Goal: Task Accomplishment & Management: Use online tool/utility

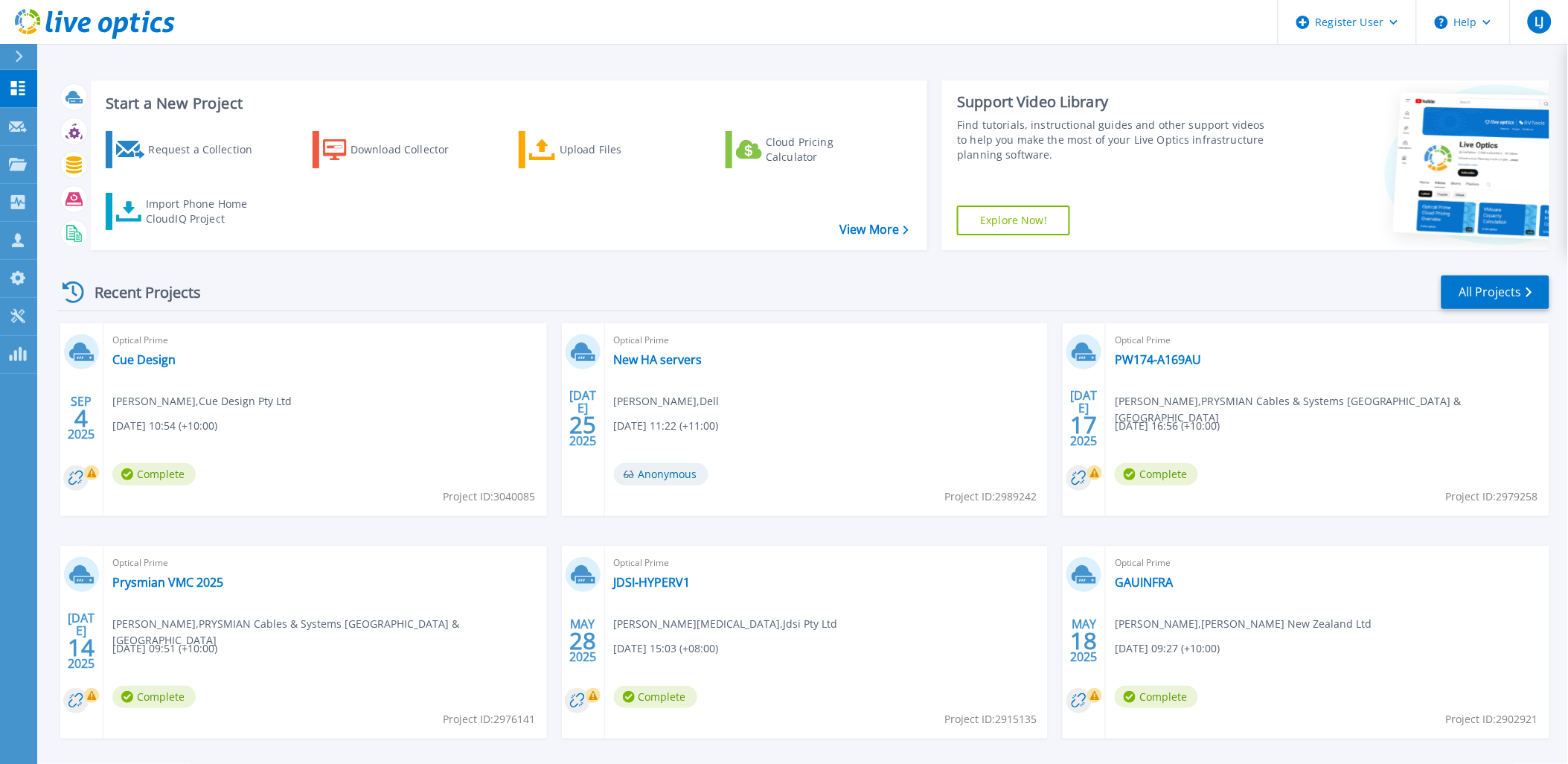
click at [24, 53] on div at bounding box center [25, 56] width 24 height 26
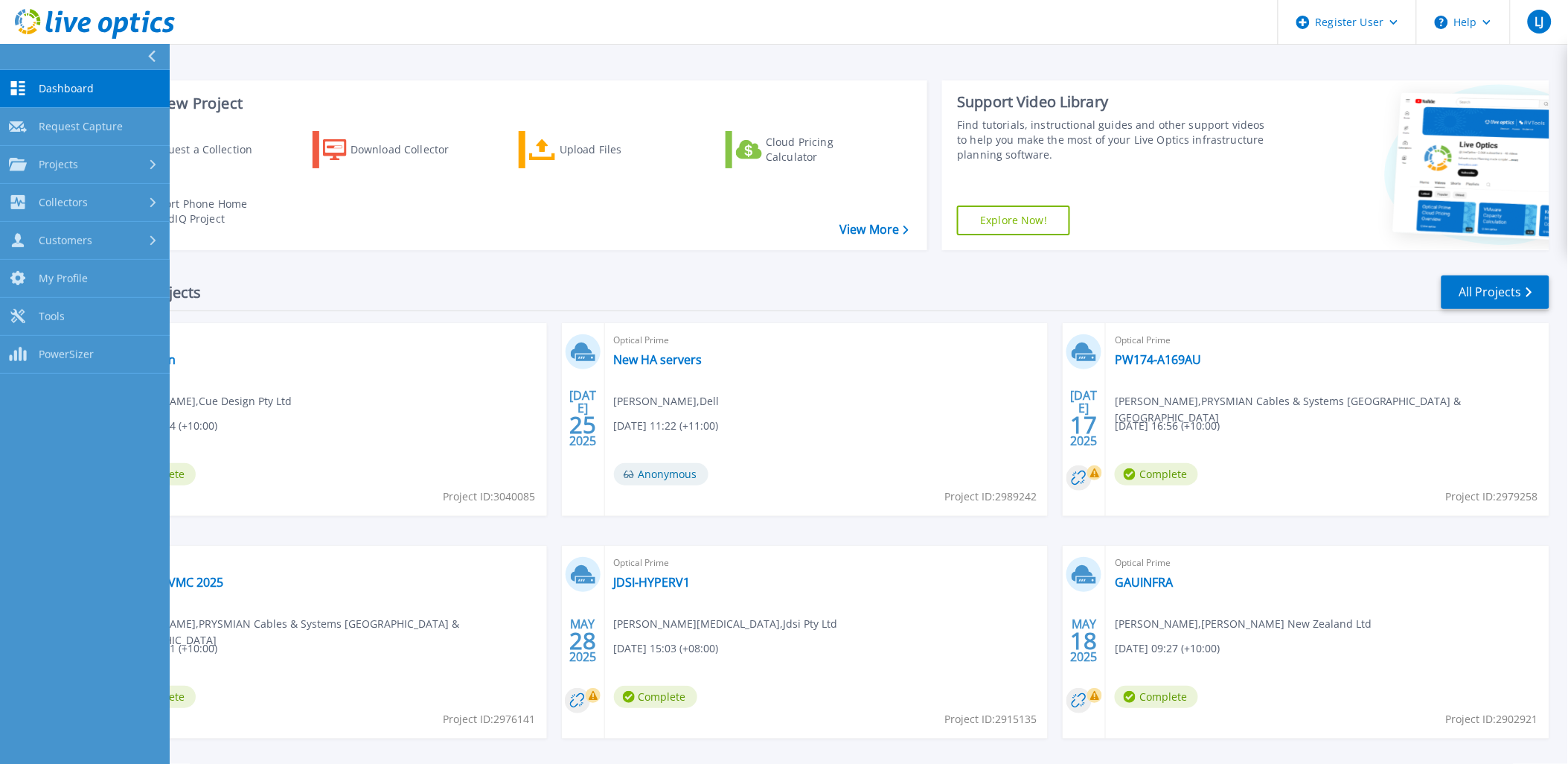
drag, startPoint x: 98, startPoint y: 246, endPoint x: 134, endPoint y: 295, distance: 60.8
click at [98, 246] on div "Customers" at bounding box center [85, 239] width 152 height 14
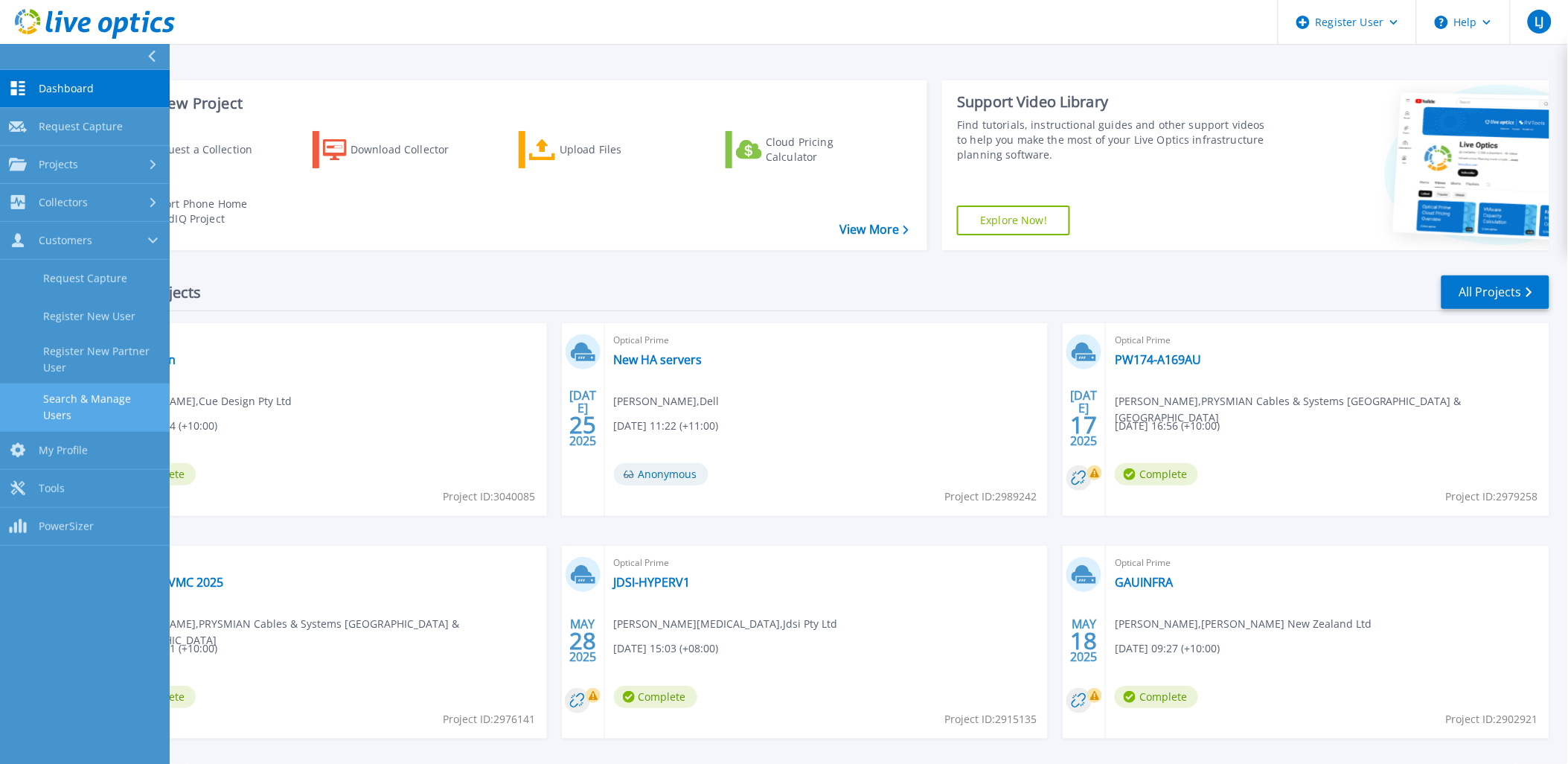
click at [98, 414] on link "Search & Manage Users" at bounding box center [85, 408] width 170 height 48
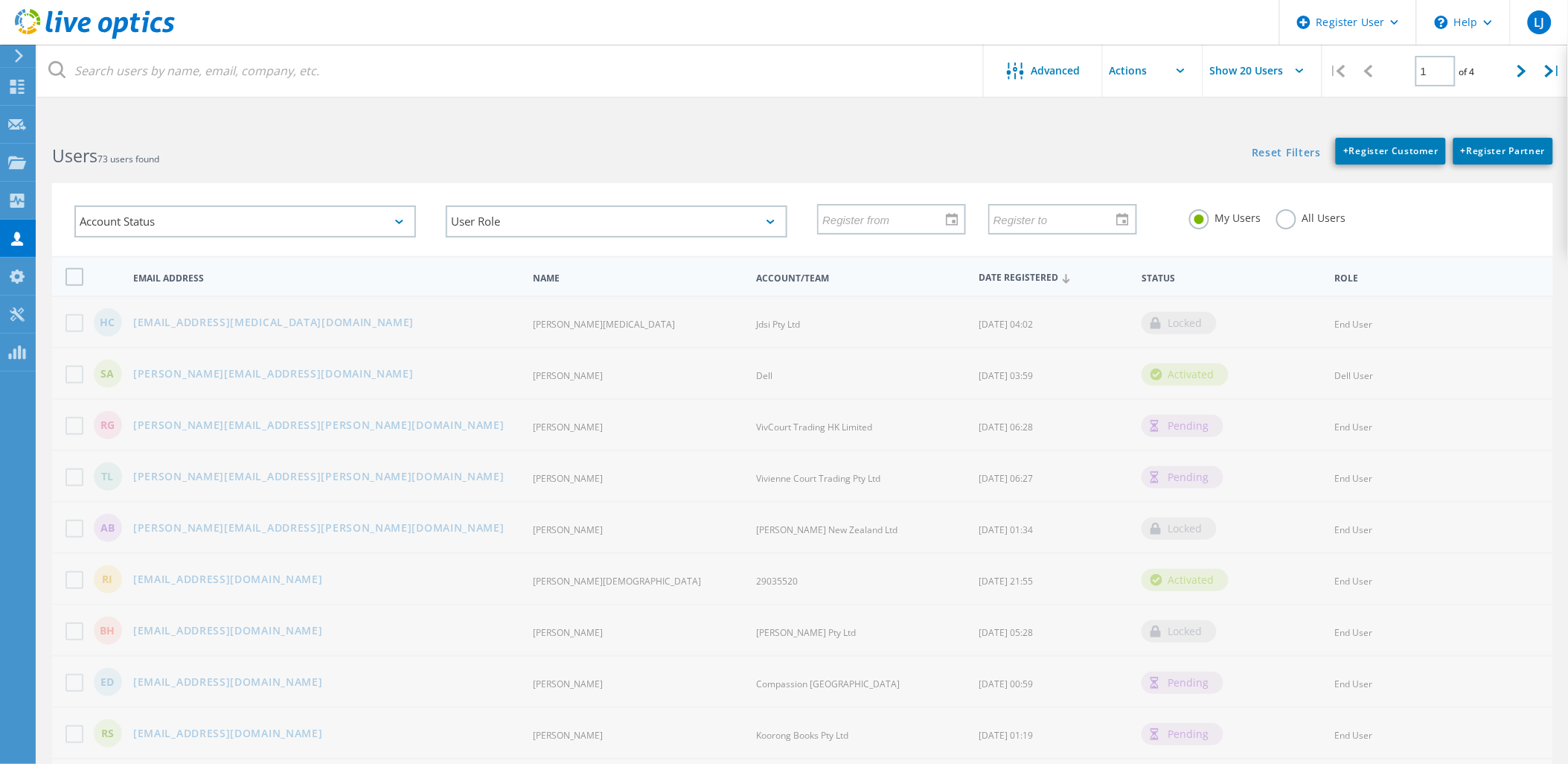
click at [1047, 120] on html "Register User \n Help Explore Helpful Articles Contact Support LJ Dell User Luk…" at bounding box center [784, 691] width 1568 height 1382
click at [1295, 224] on div "All Users" at bounding box center [1311, 220] width 70 height 21
click at [1286, 222] on label "All Users" at bounding box center [1311, 216] width 70 height 14
click at [0, 0] on input "All Users" at bounding box center [0, 0] width 0 height 0
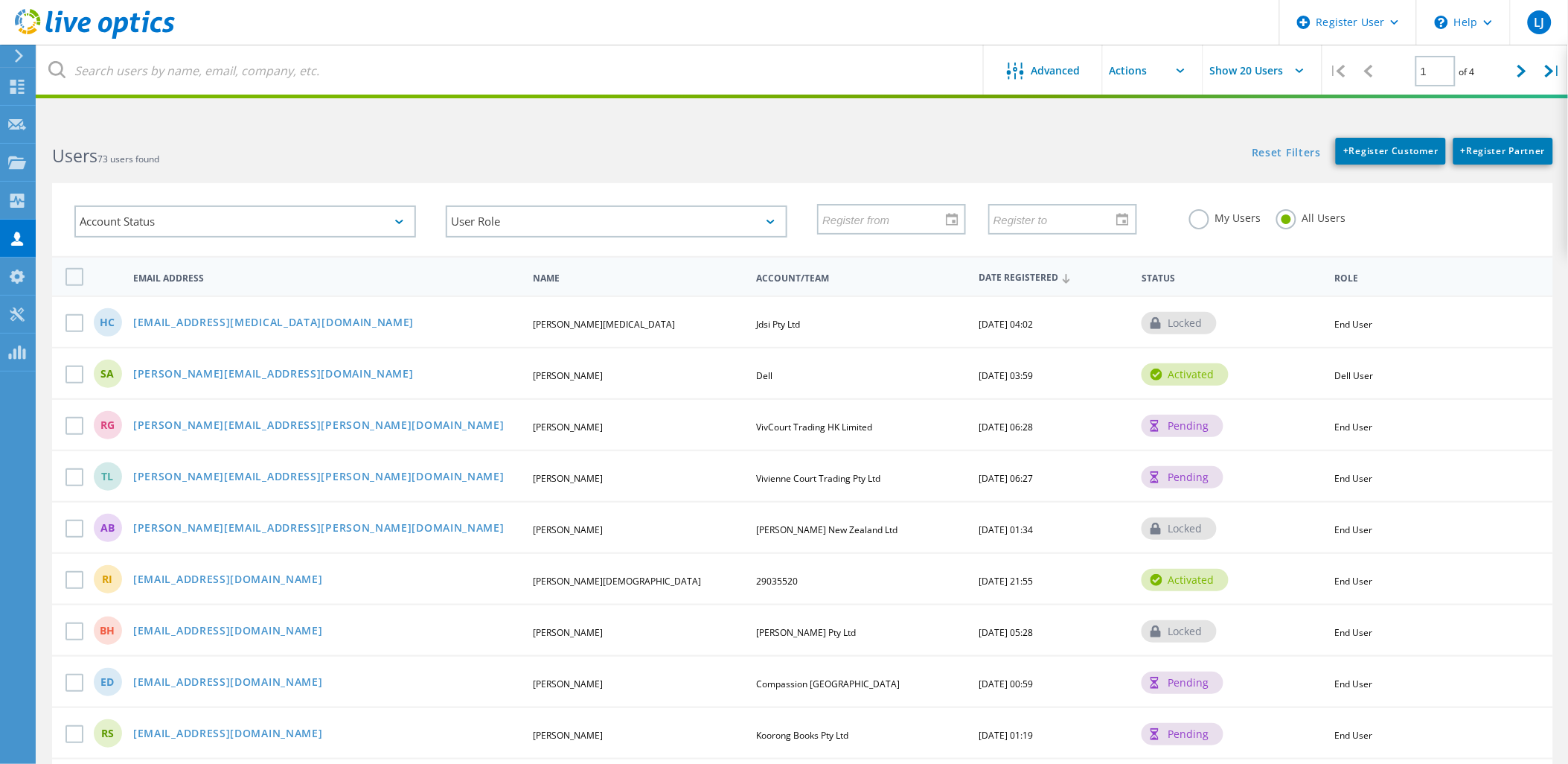
click at [646, 116] on html "Register User \n Help Explore Helpful Articles Contact Support LJ Dell User Luk…" at bounding box center [784, 691] width 1568 height 1382
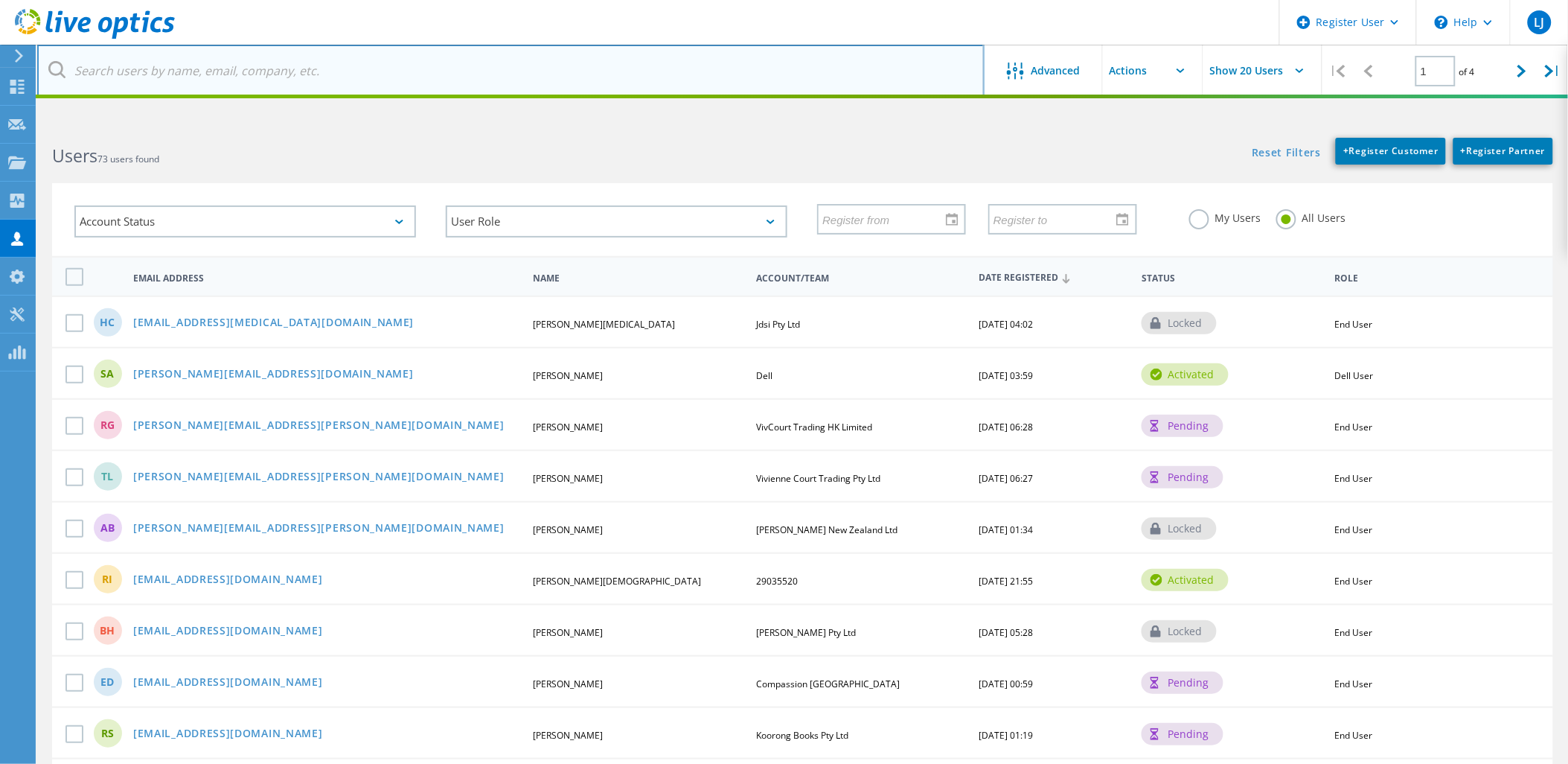
click at [583, 74] on input "text" at bounding box center [511, 70] width 947 height 52
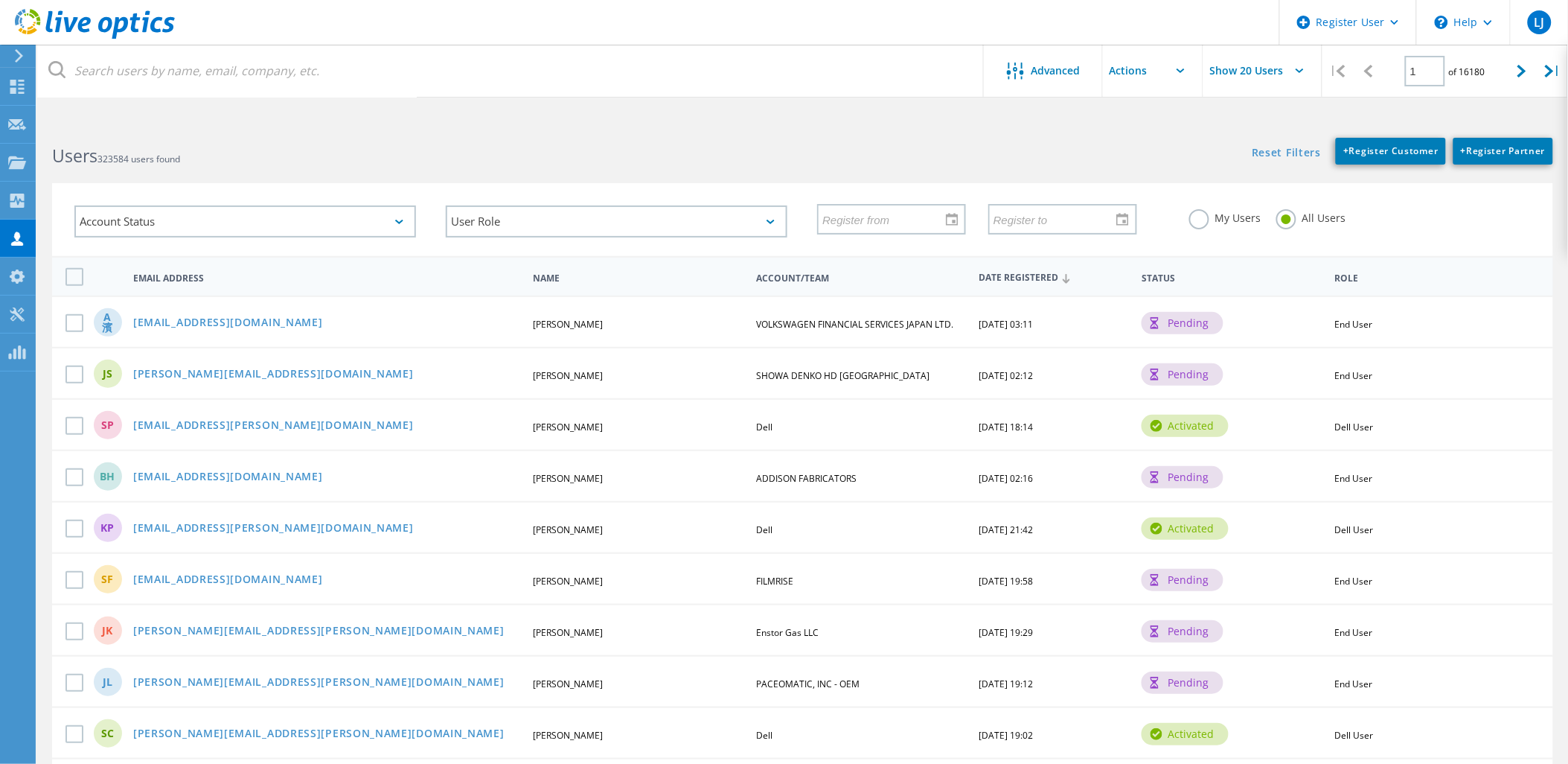
drag, startPoint x: 593, startPoint y: 140, endPoint x: 574, endPoint y: 91, distance: 52.6
click at [592, 134] on div "Users 323584 users found" at bounding box center [419, 143] width 765 height 40
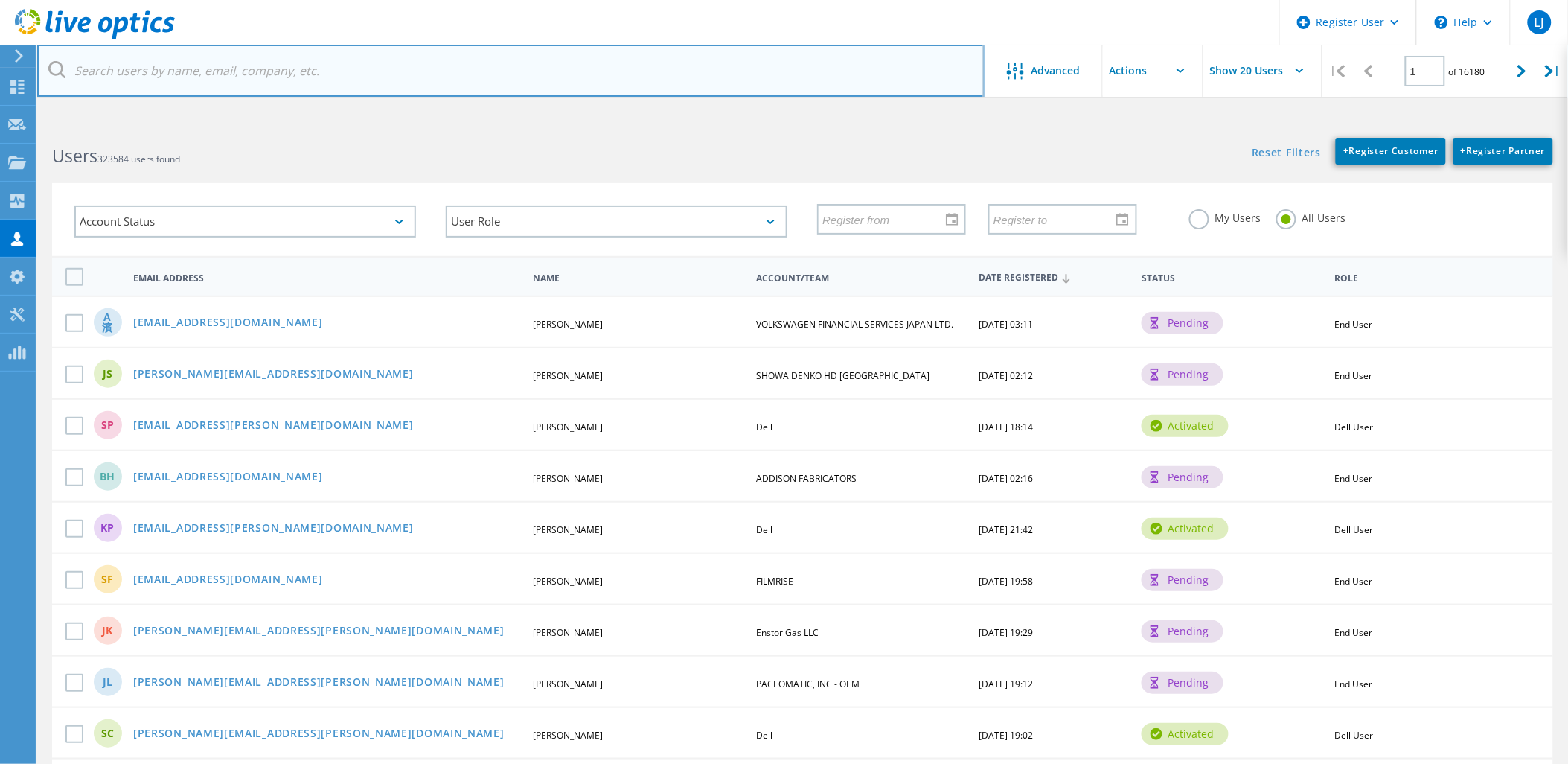
click at [554, 77] on input "text" at bounding box center [511, 70] width 947 height 52
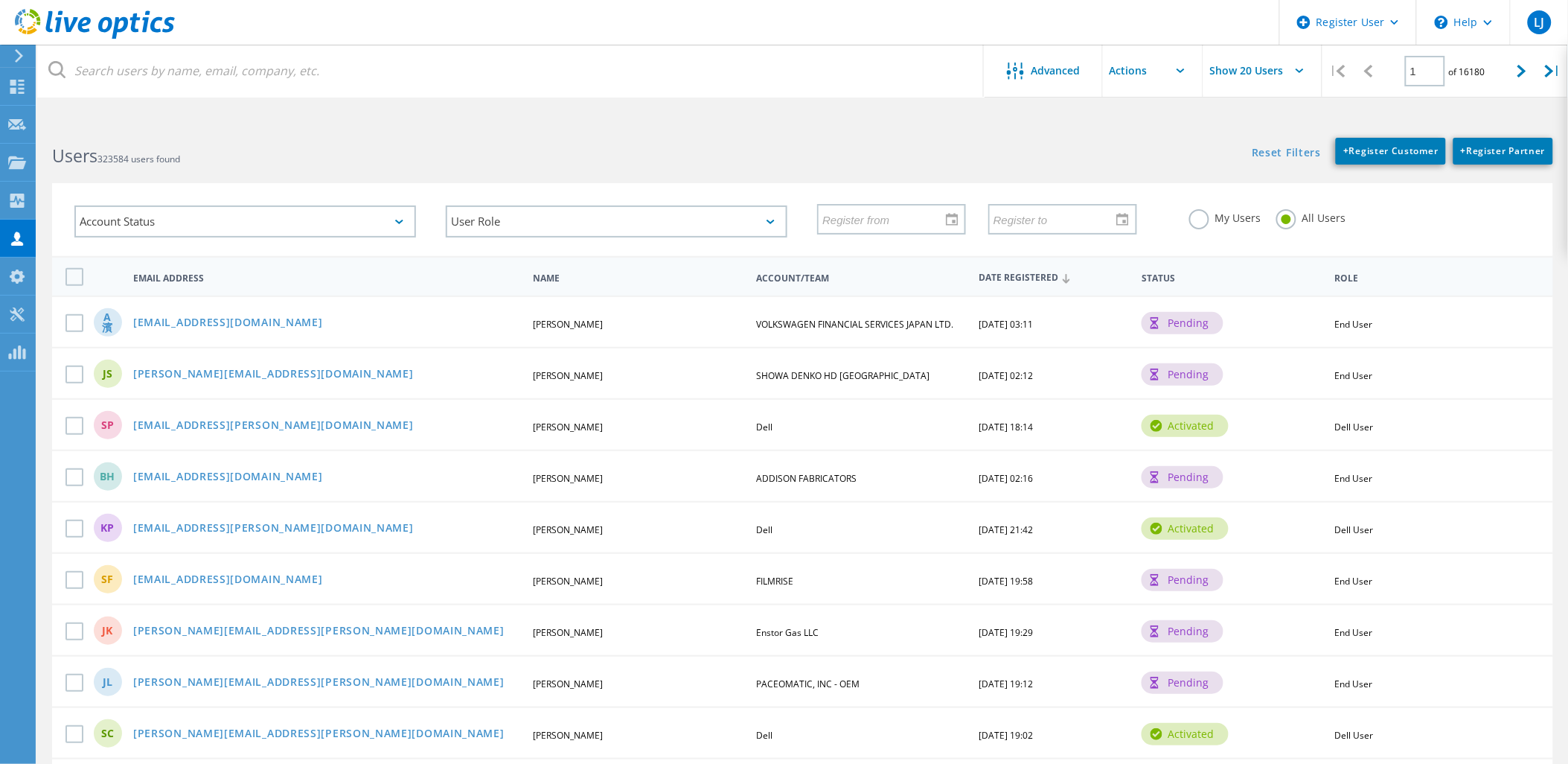
click at [549, 111] on html "Register User \n Help Explore Helpful Articles Contact Support LJ Dell User Luk…" at bounding box center [784, 691] width 1568 height 1382
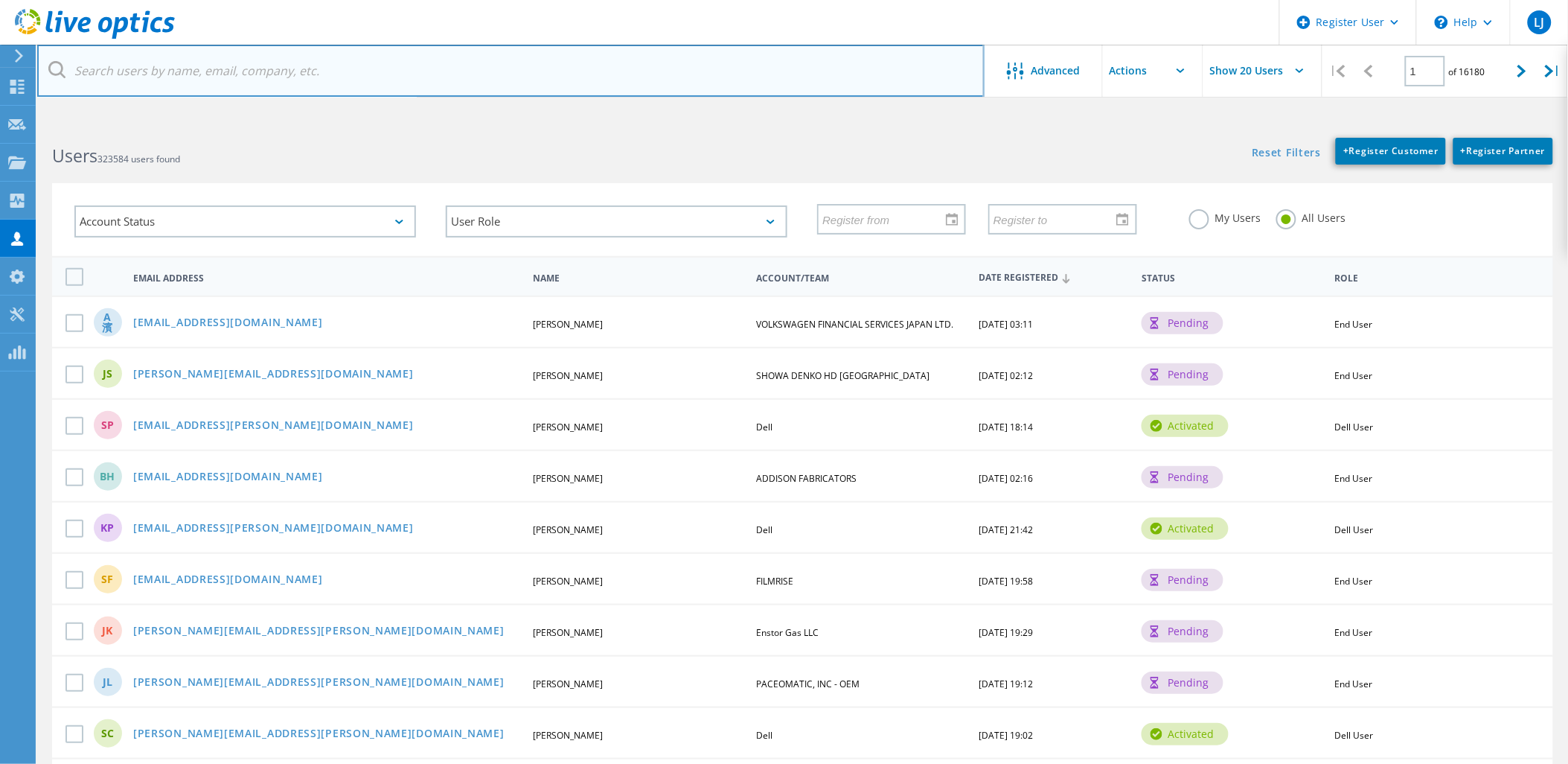
click at [232, 73] on input "text" at bounding box center [511, 70] width 947 height 52
drag, startPoint x: 232, startPoint y: 73, endPoint x: 247, endPoint y: 12, distance: 62.8
click at [232, 68] on input "text" at bounding box center [511, 70] width 947 height 52
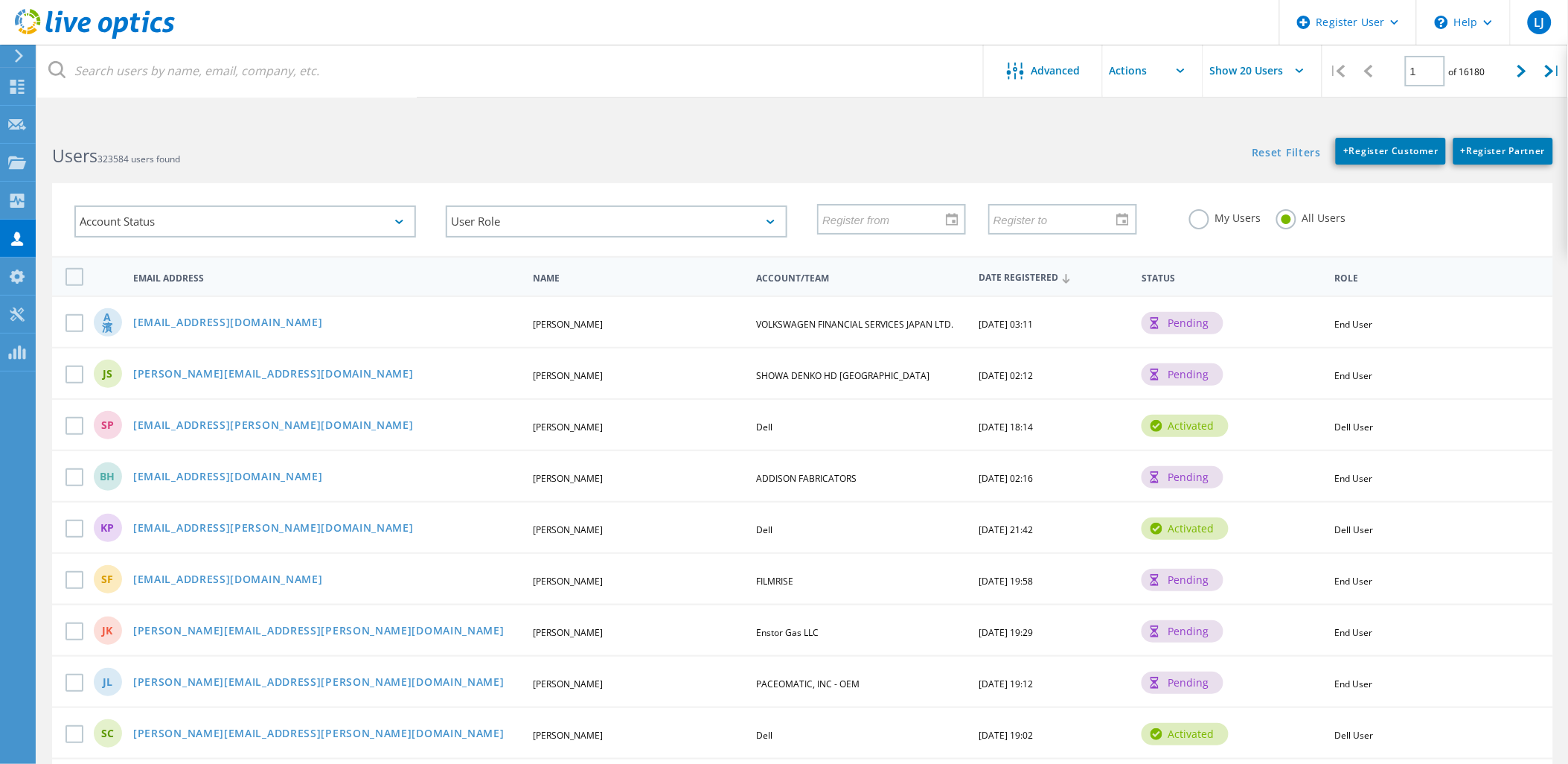
click at [249, 8] on header "Register User \n Help Explore Helpful Articles Contact Support LJ Dell User Luk…" at bounding box center [784, 22] width 1568 height 45
drag, startPoint x: 313, startPoint y: 42, endPoint x: 316, endPoint y: 65, distance: 23.2
click at [316, 123] on div "Register User \n Help Explore Helpful Articles Contact Support LJ Dell User Luk…" at bounding box center [784, 752] width 1568 height 1259
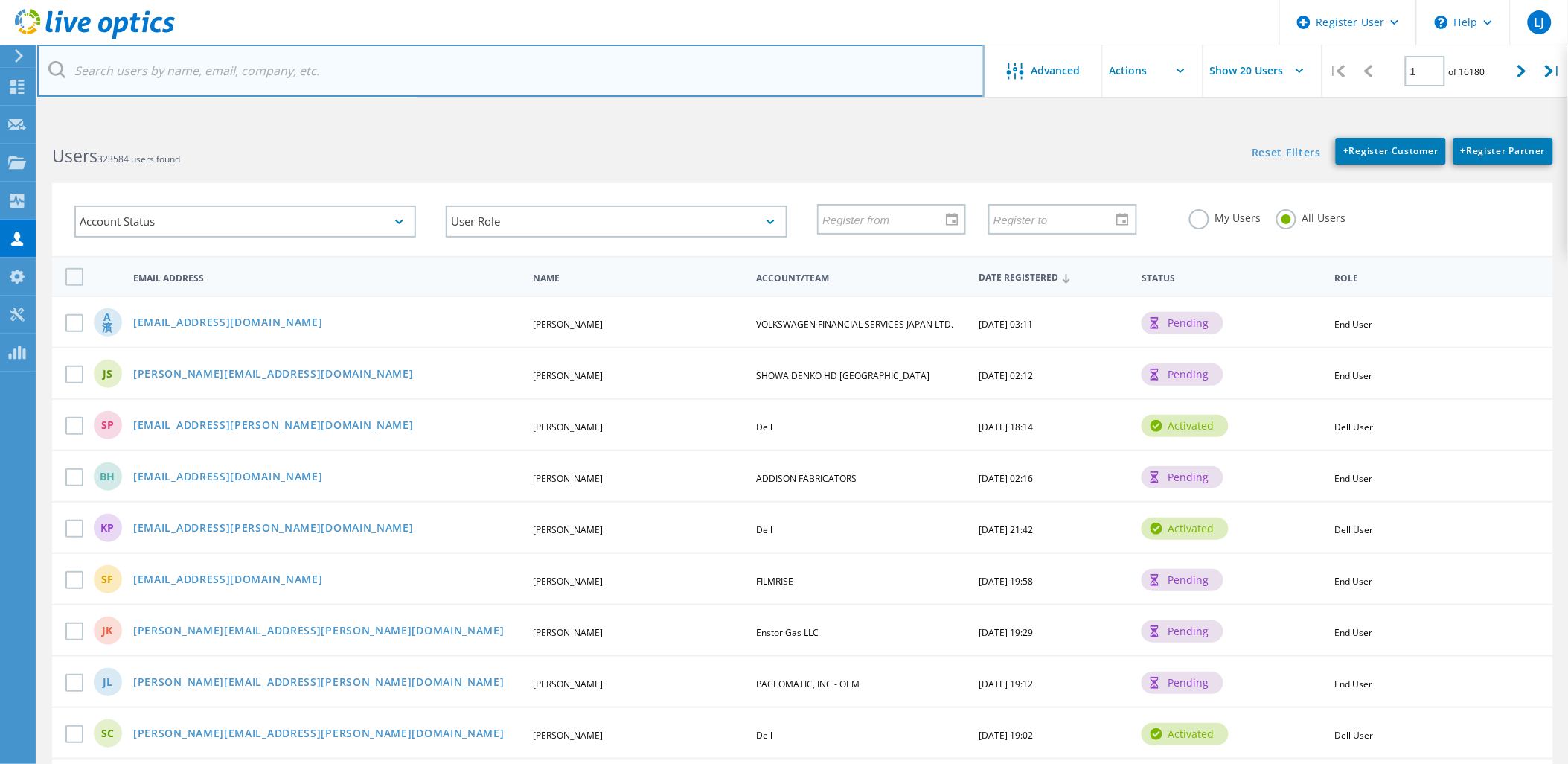
click at [316, 65] on input "text" at bounding box center [511, 70] width 947 height 52
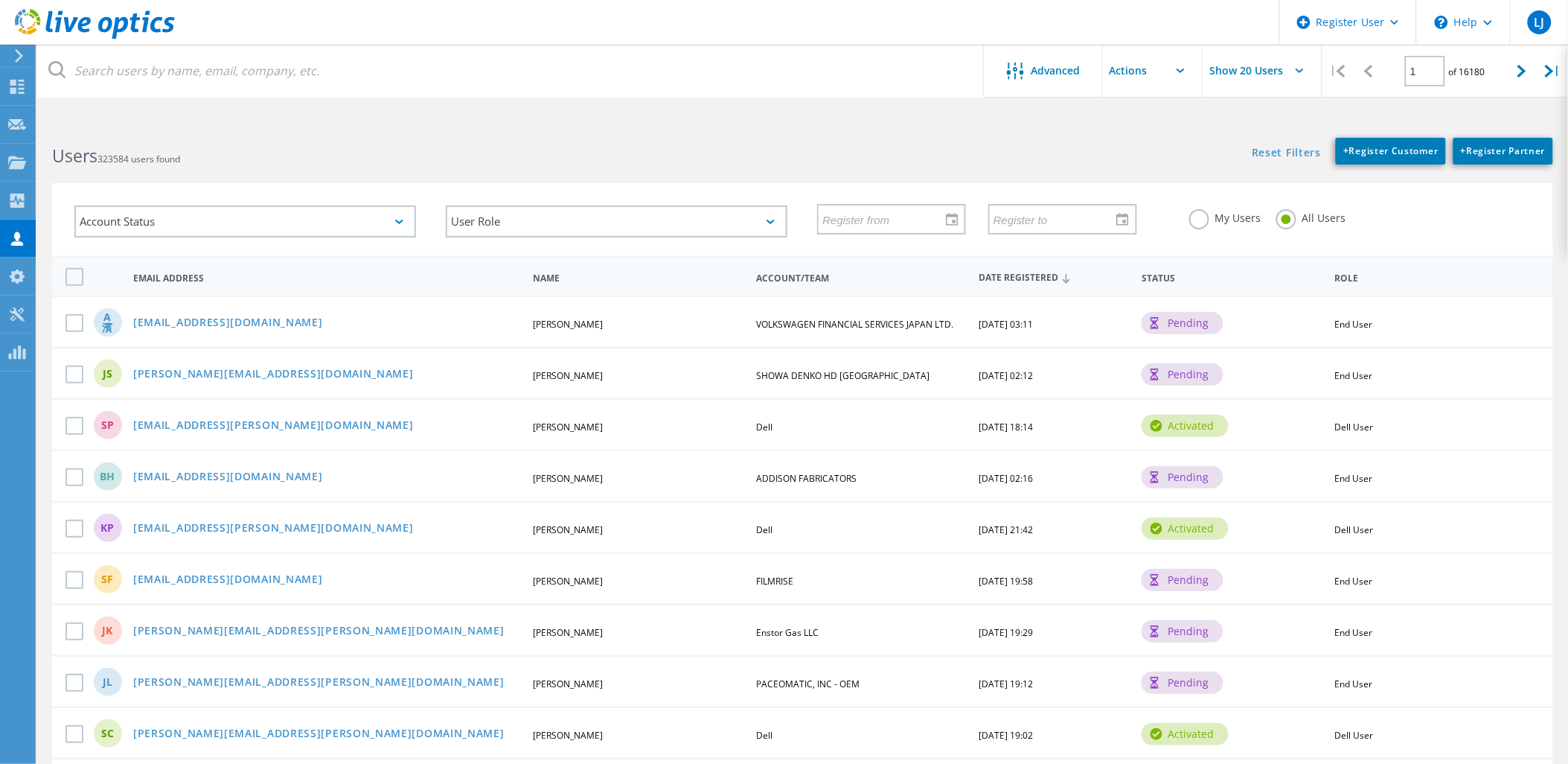
click at [324, 31] on header "Register User \n Help Explore Helpful Articles Contact Support LJ Dell User Luk…" at bounding box center [784, 22] width 1568 height 45
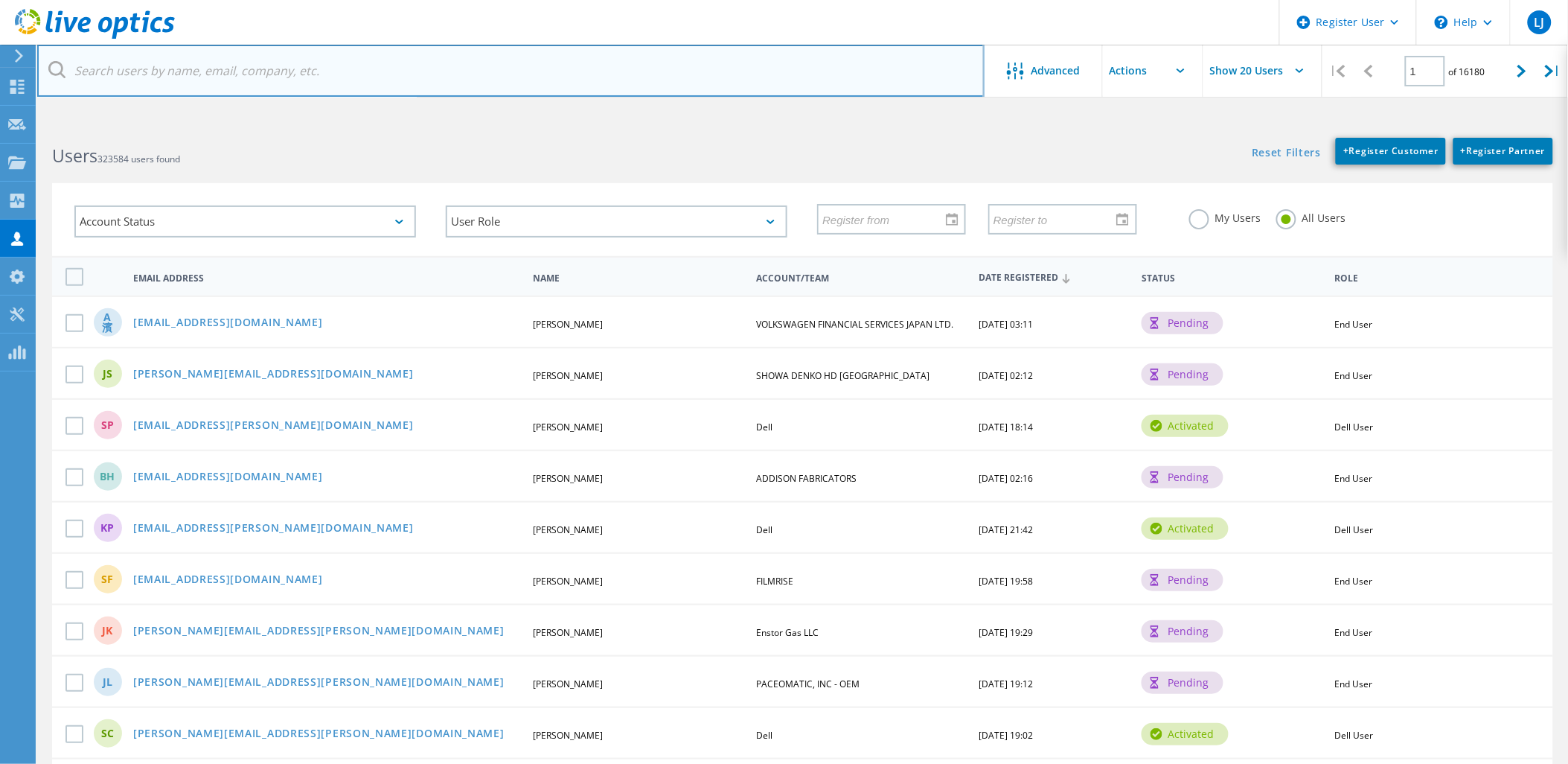
click at [315, 59] on input "text" at bounding box center [511, 70] width 947 height 52
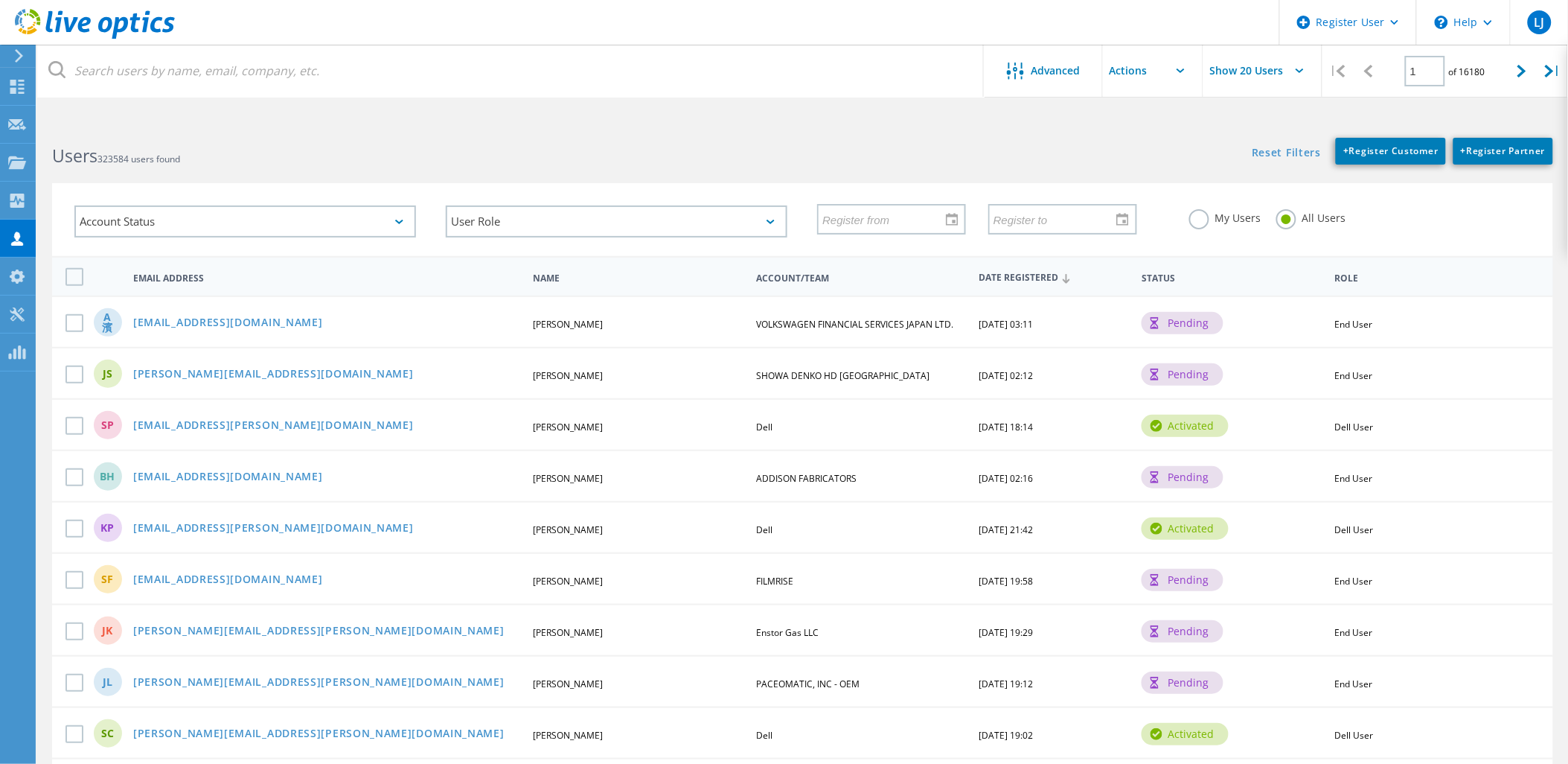
click at [316, 28] on header "Register User \n Help Explore Helpful Articles Contact Support LJ Dell User Luk…" at bounding box center [784, 22] width 1568 height 45
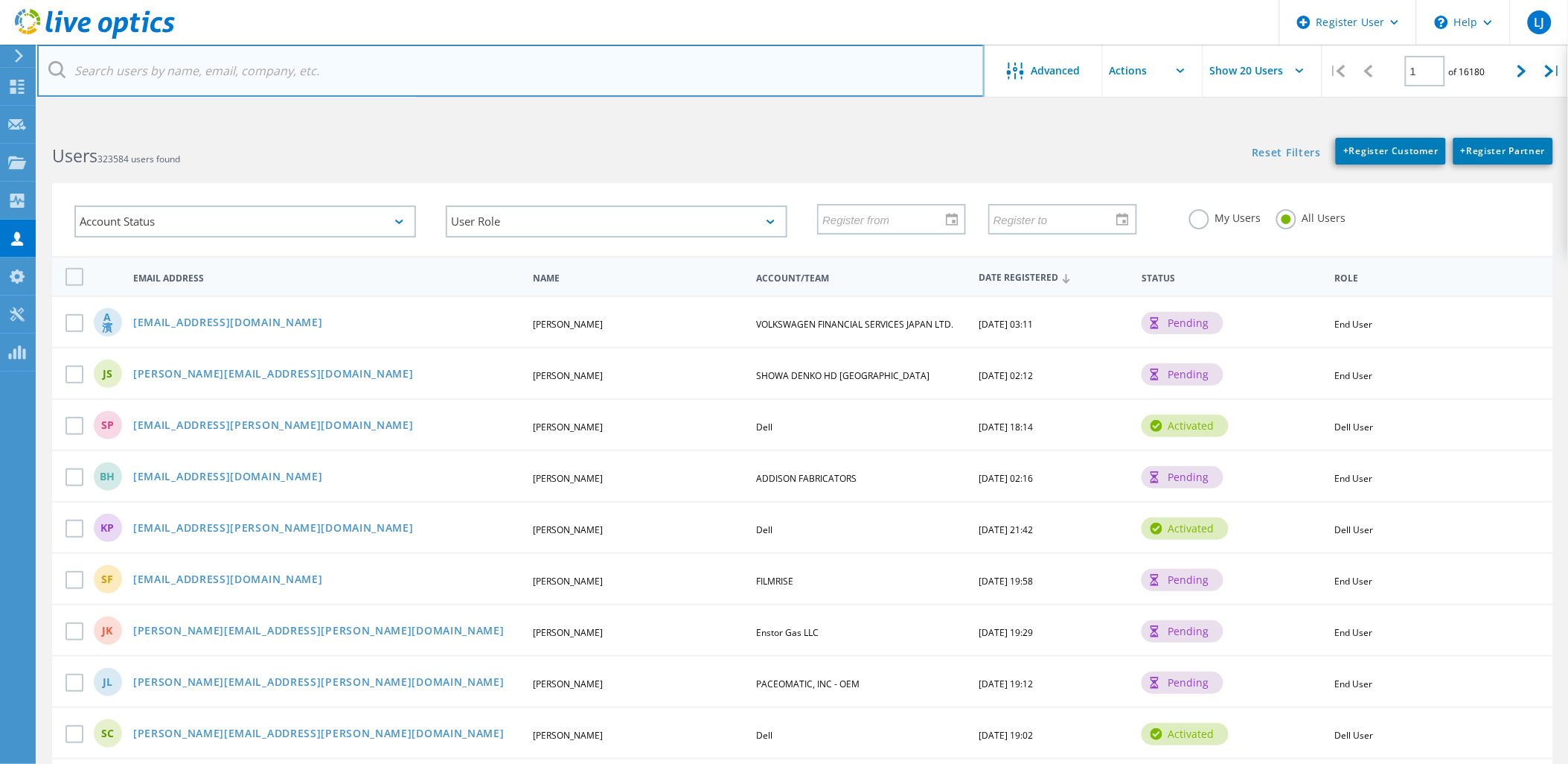
click at [293, 61] on input "text" at bounding box center [511, 70] width 947 height 52
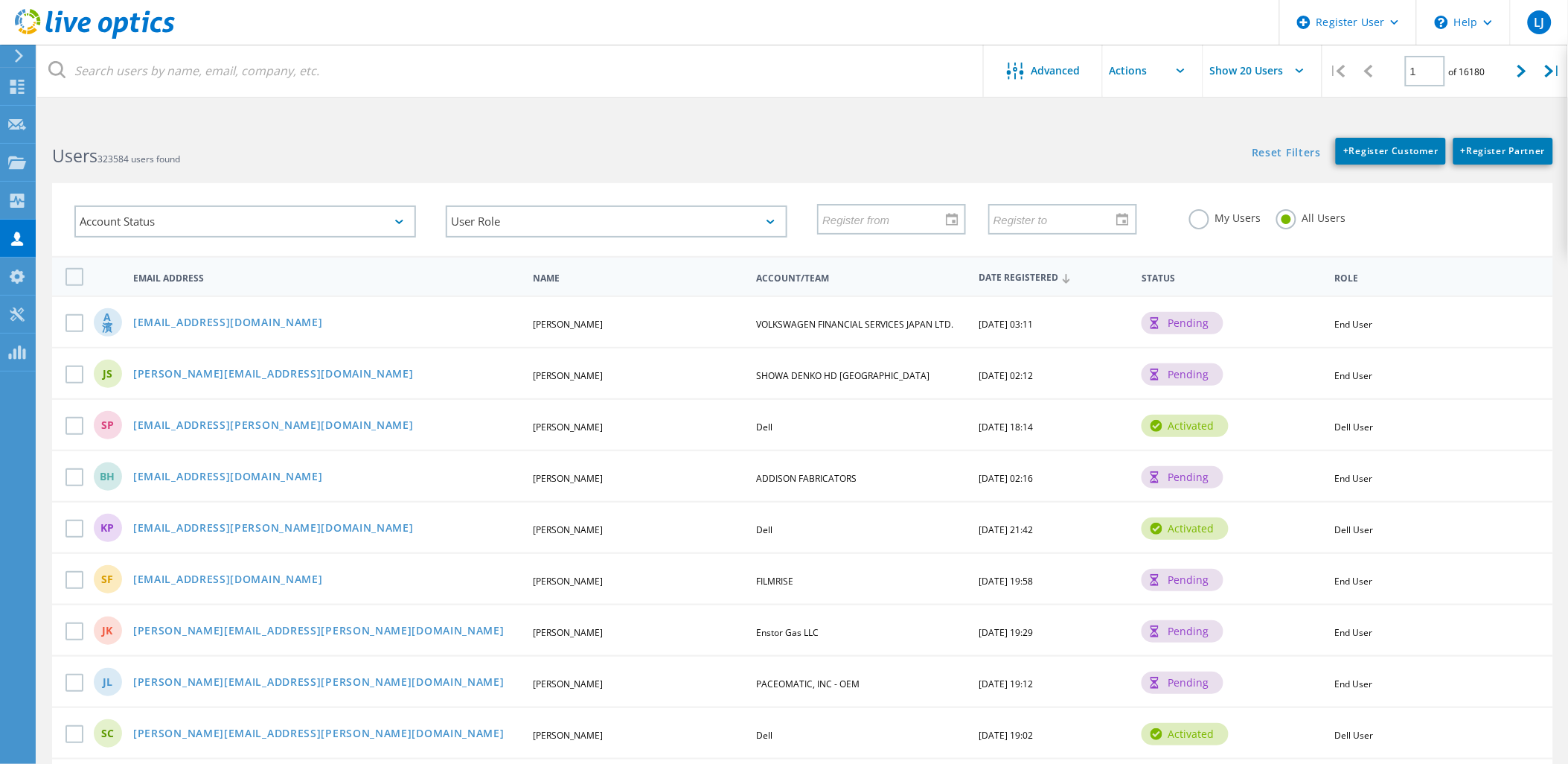
click at [294, 23] on header "Register User \n Help Explore Helpful Articles Contact Support LJ Dell User Luk…" at bounding box center [784, 22] width 1568 height 45
click at [303, 39] on header "Register User \n Help Explore Helpful Articles Contact Support LJ Dell User Luk…" at bounding box center [784, 22] width 1568 height 45
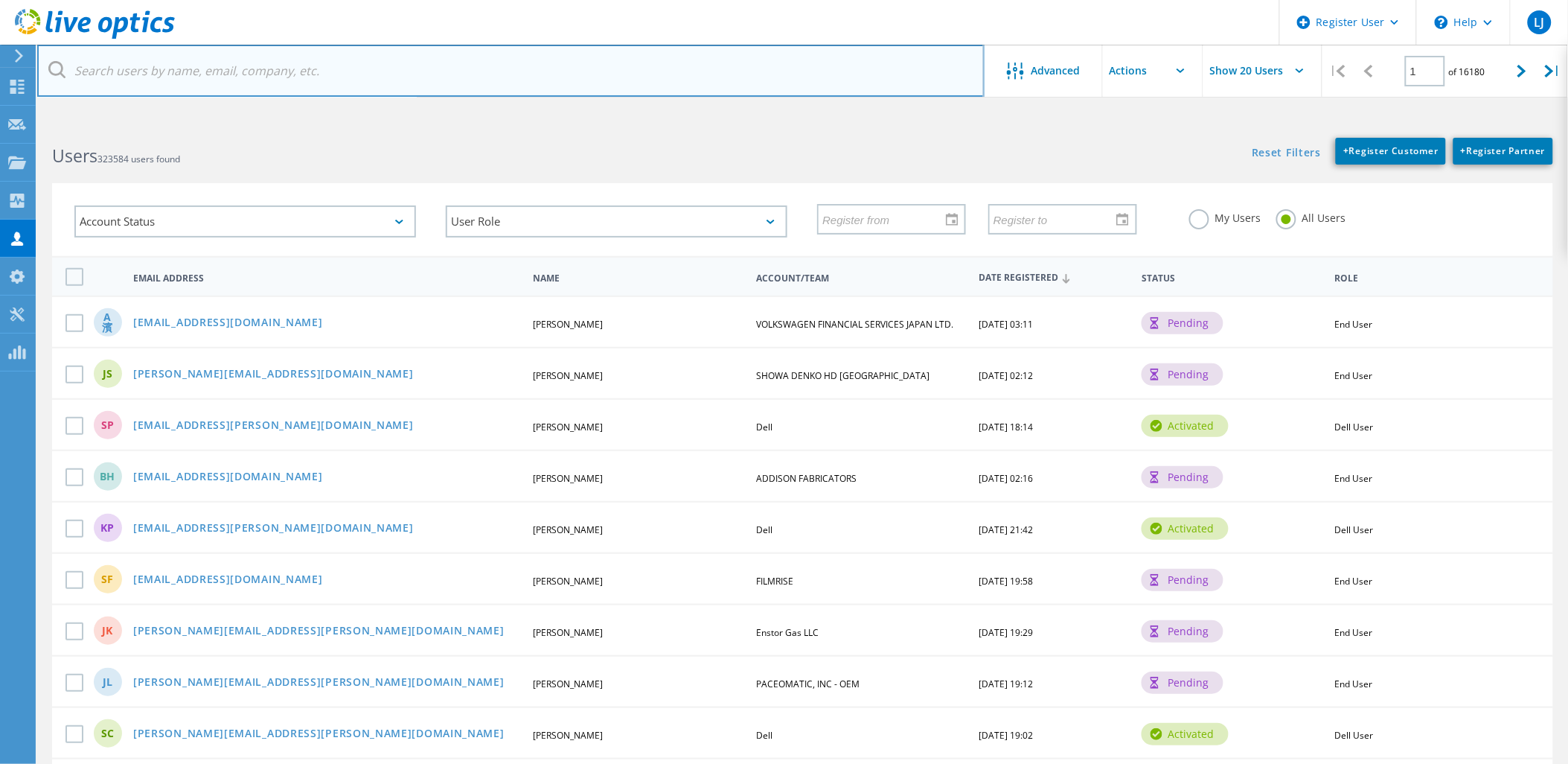
click at [272, 80] on input "text" at bounding box center [511, 70] width 947 height 52
click at [437, 77] on input "text" at bounding box center [511, 70] width 947 height 52
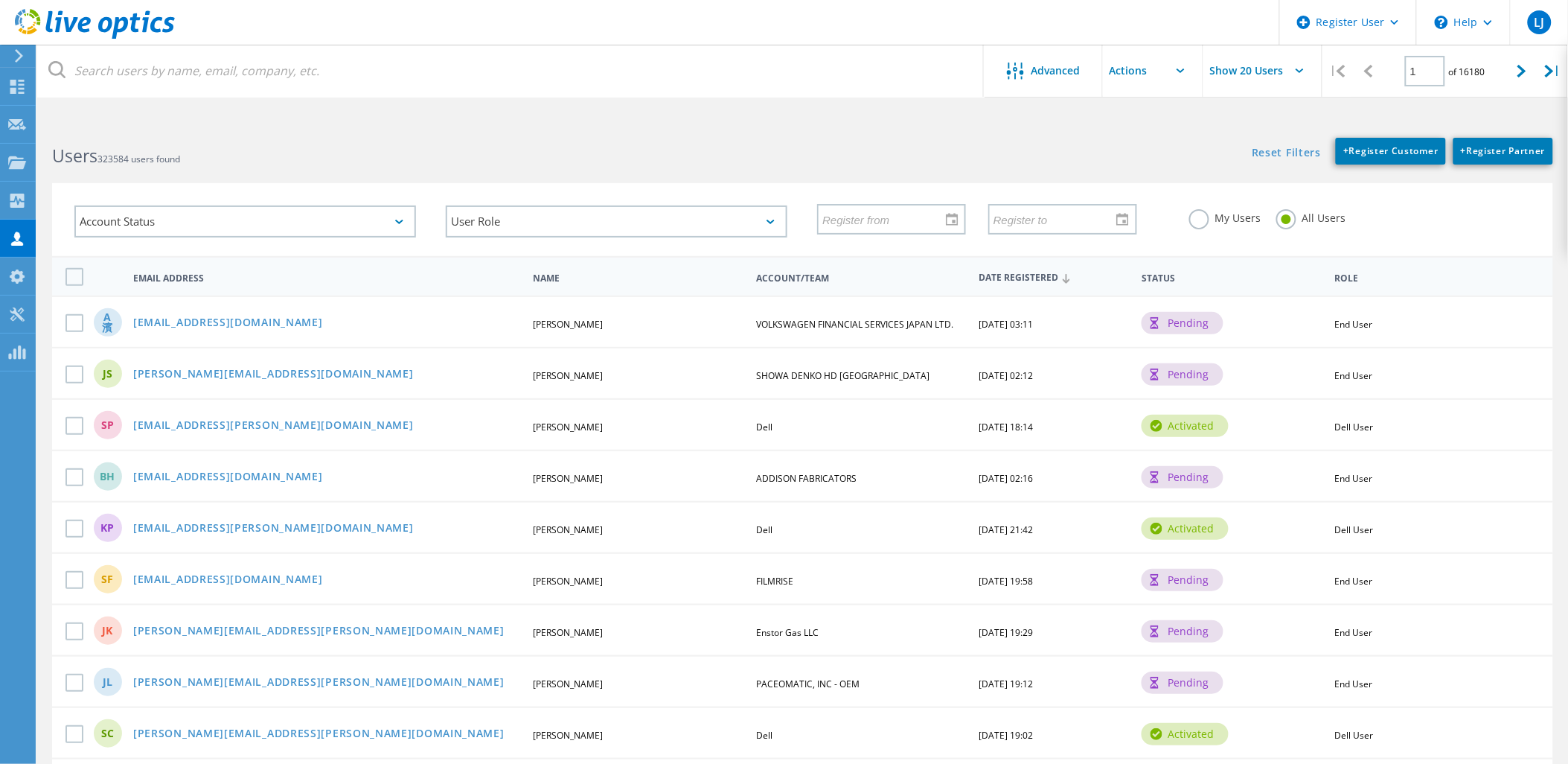
click at [201, 95] on div at bounding box center [784, 97] width 1568 height 4
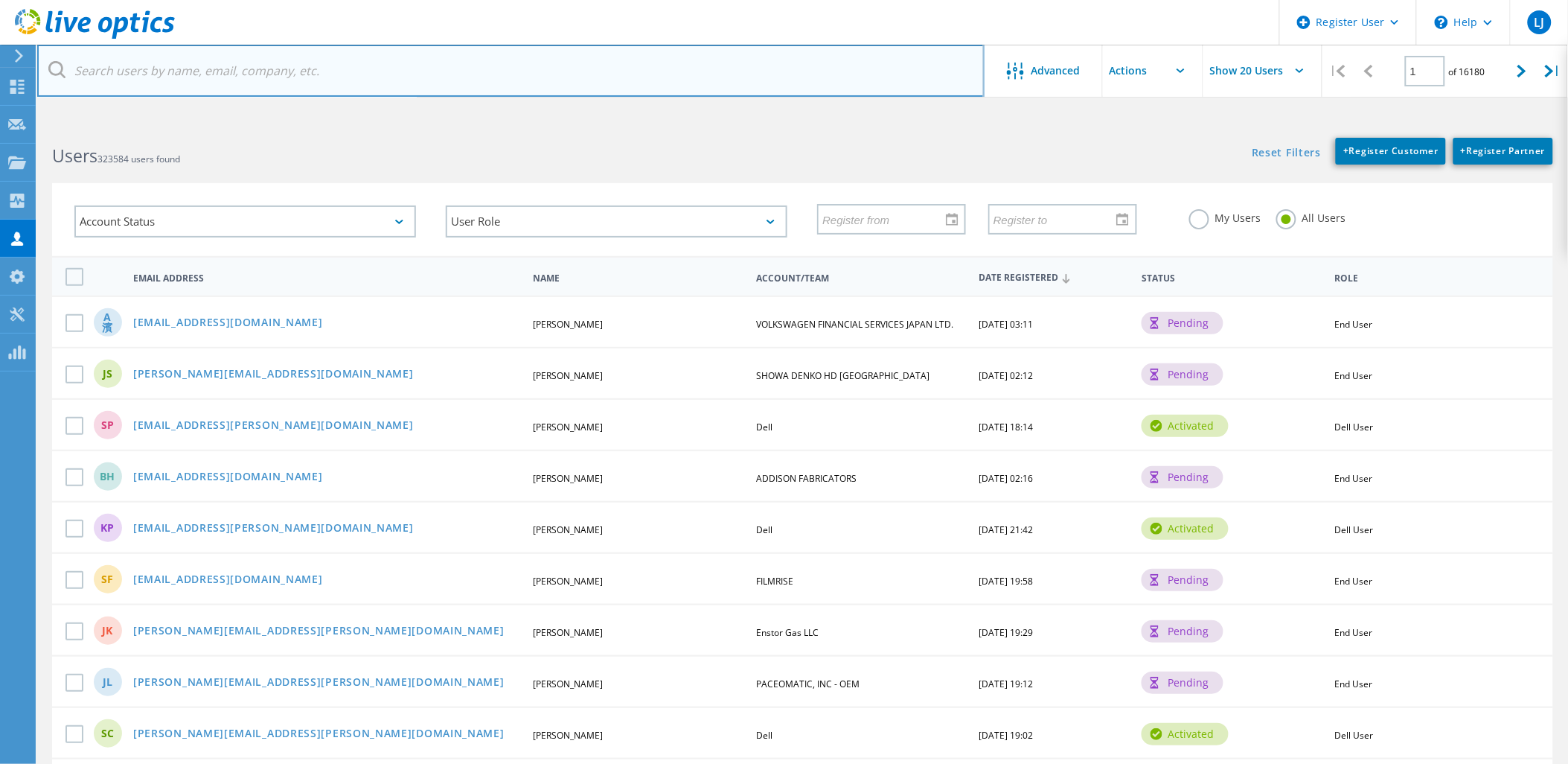
click at [207, 83] on input "text" at bounding box center [511, 70] width 947 height 52
click at [242, 75] on input "text" at bounding box center [511, 70] width 947 height 52
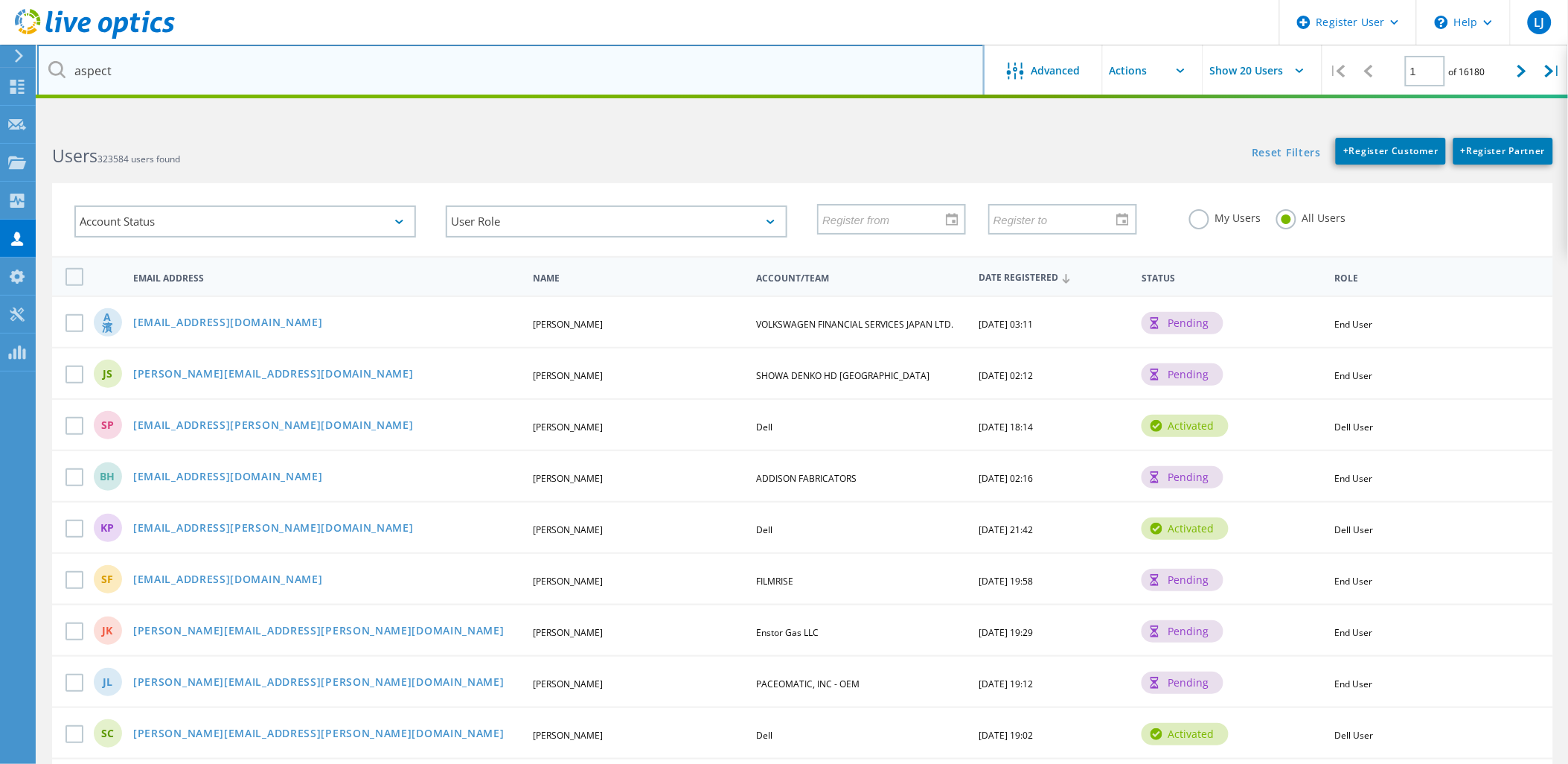
type input "aspect"
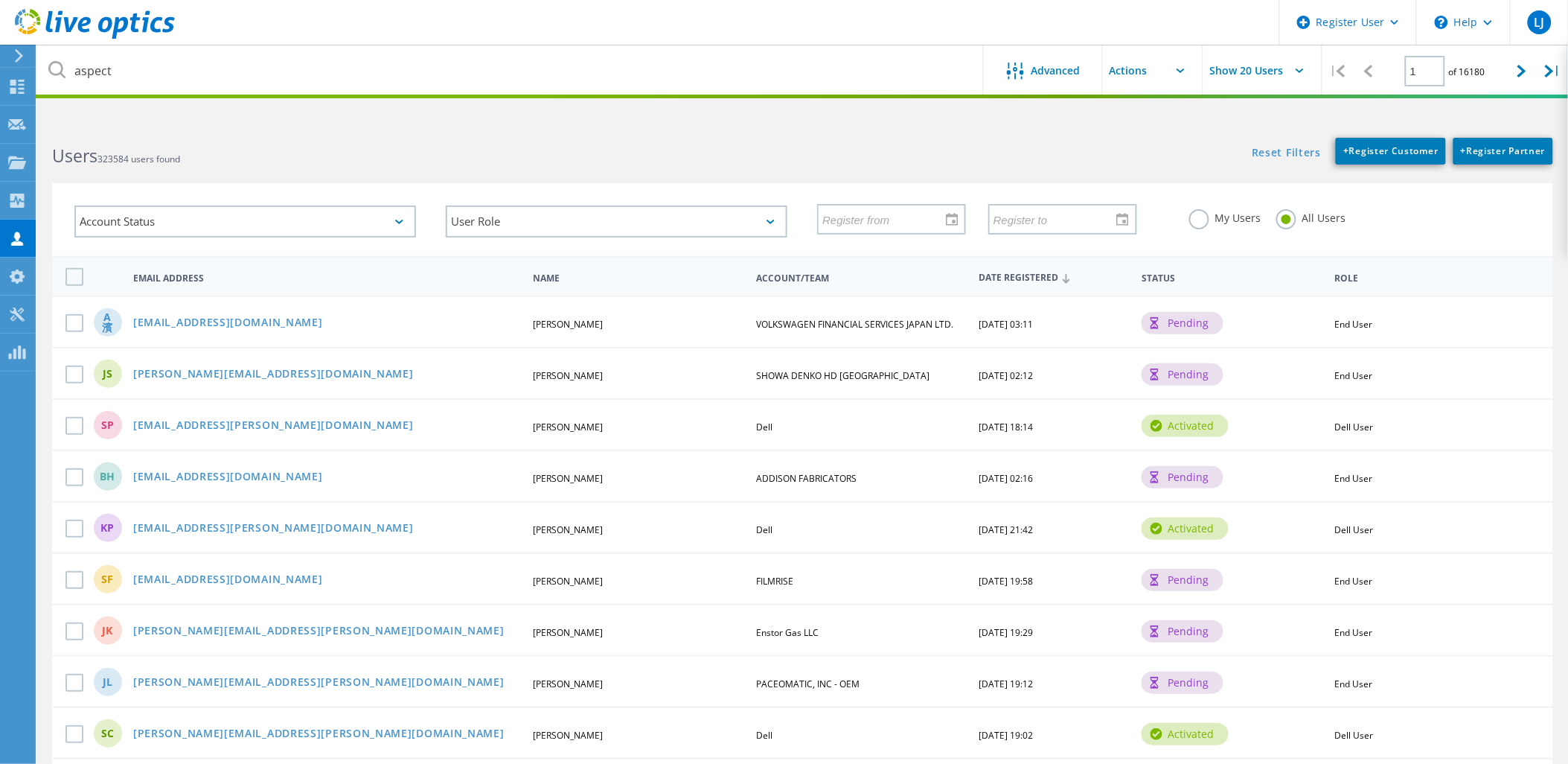
click at [220, 139] on div "Users 323584 users found" at bounding box center [419, 143] width 765 height 40
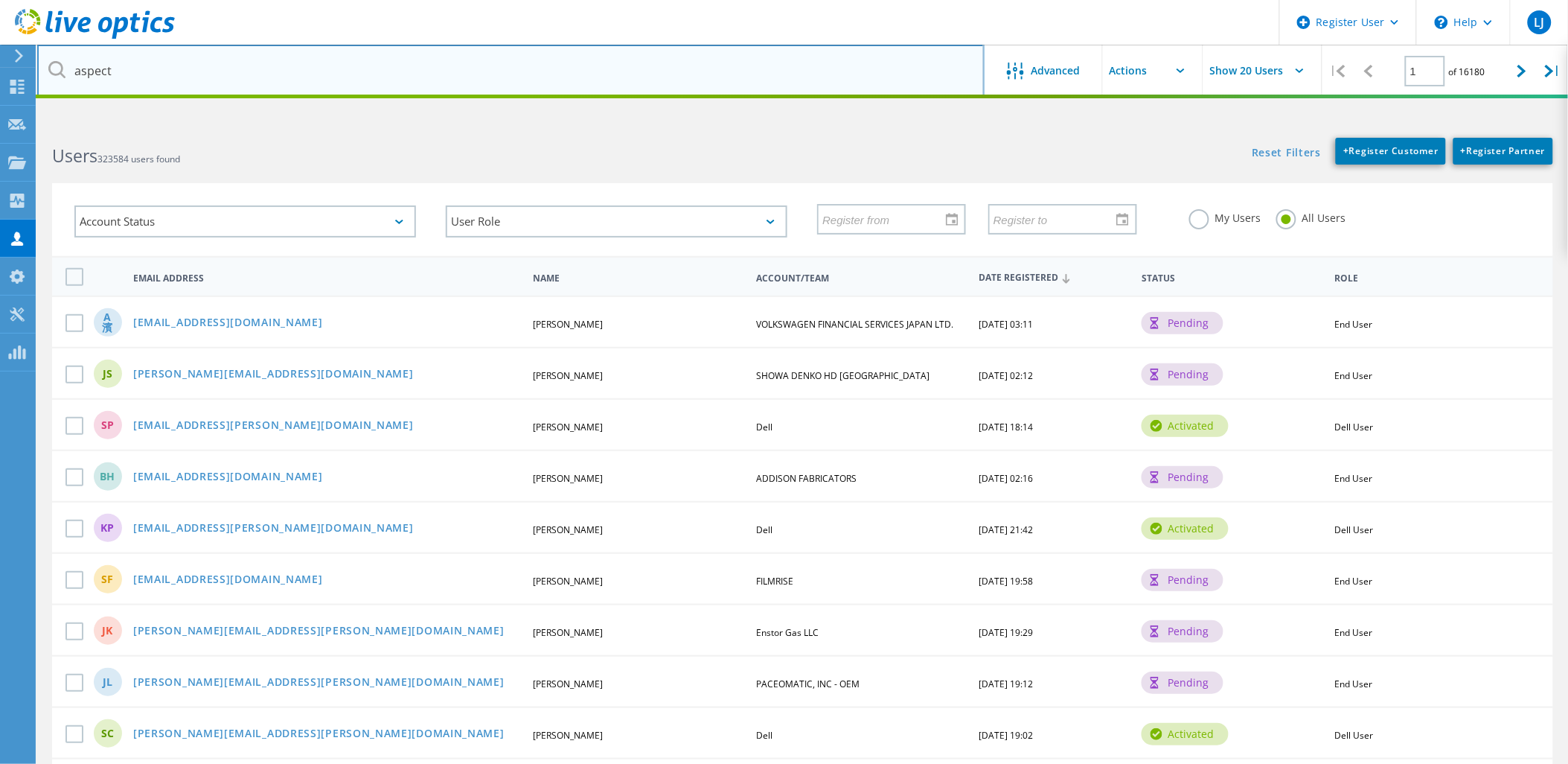
click at [709, 56] on input "aspect" at bounding box center [511, 70] width 947 height 52
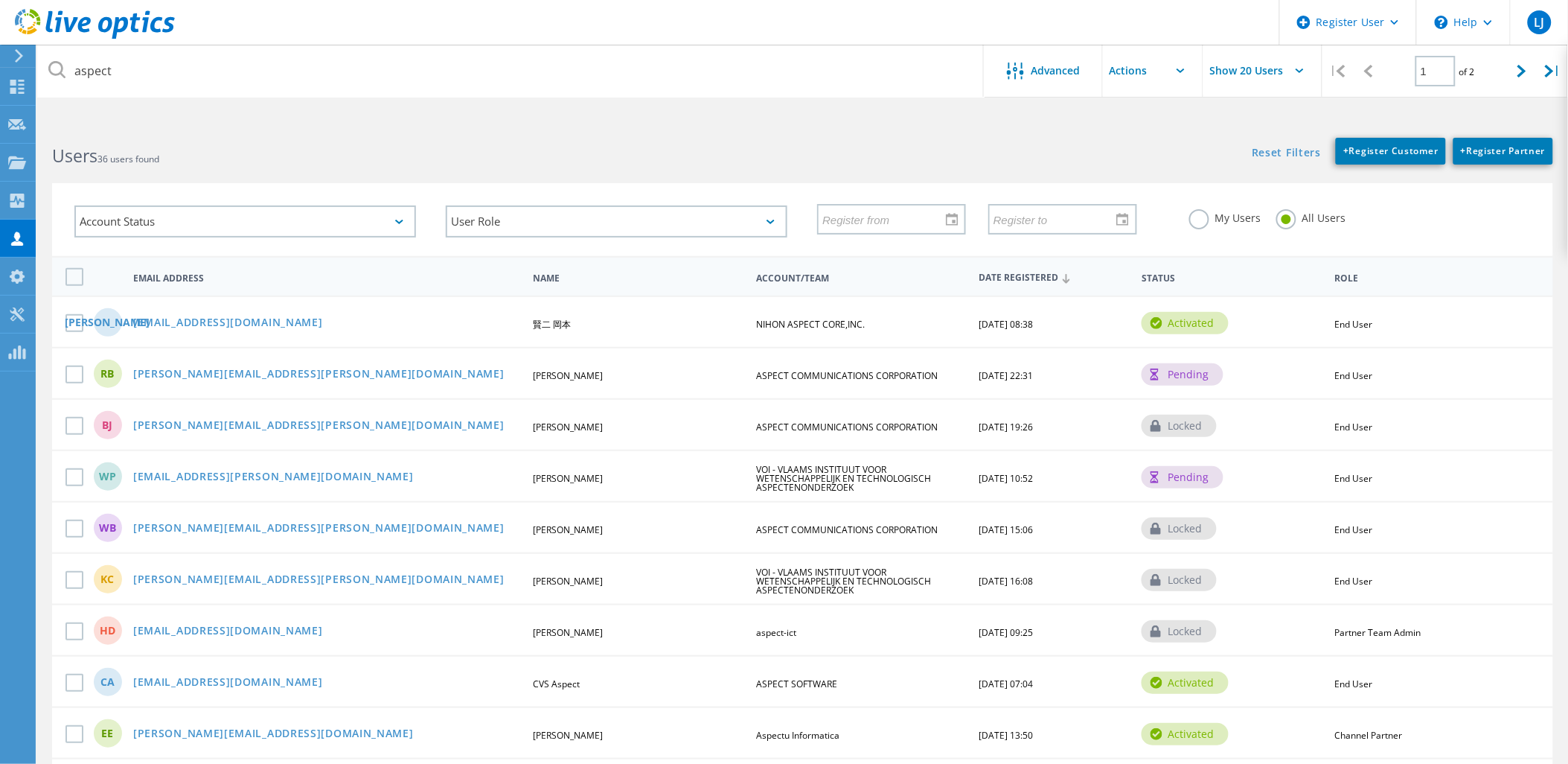
click at [614, 133] on div "Users 36 users found" at bounding box center [419, 143] width 765 height 40
